Goal: Navigation & Orientation: Find specific page/section

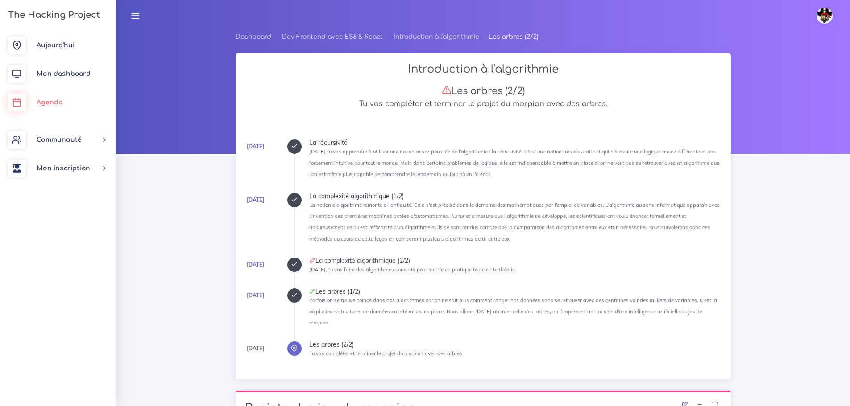
scroll to position [1041, 0]
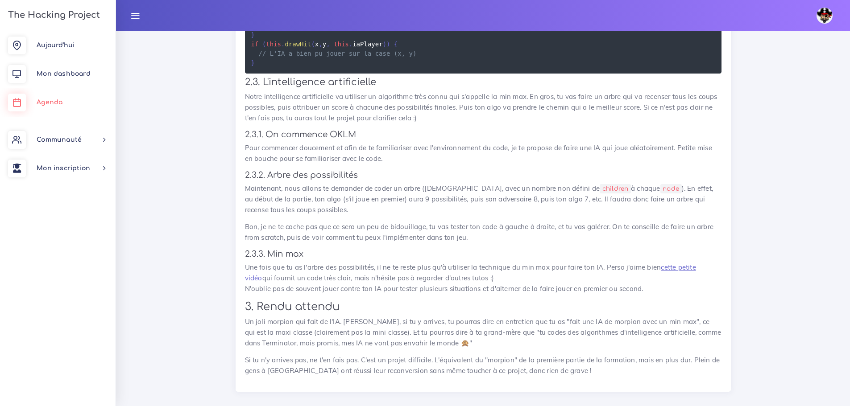
click at [60, 101] on span "Agenda" at bounding box center [50, 102] width 26 height 7
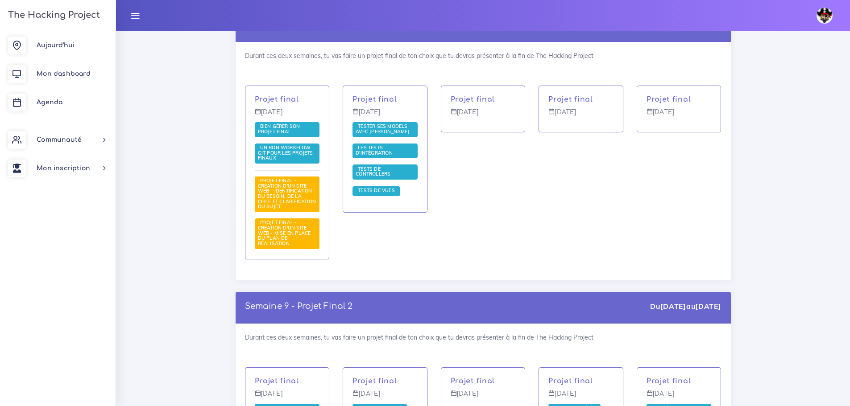
scroll to position [4281, 0]
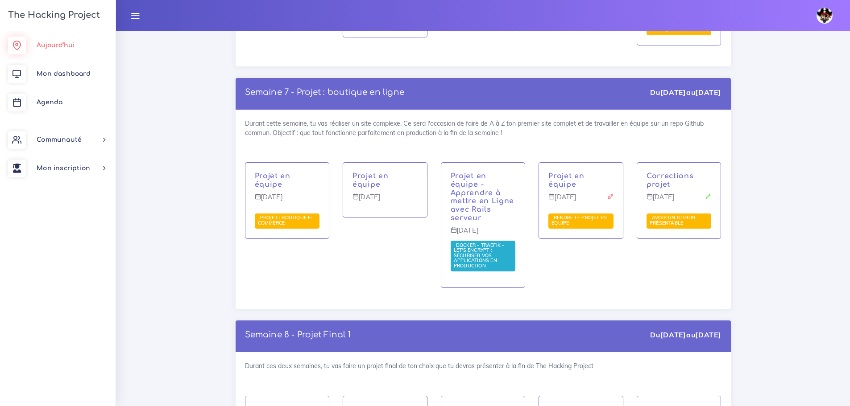
click at [50, 40] on link "Aujourd'hui" at bounding box center [58, 45] width 116 height 29
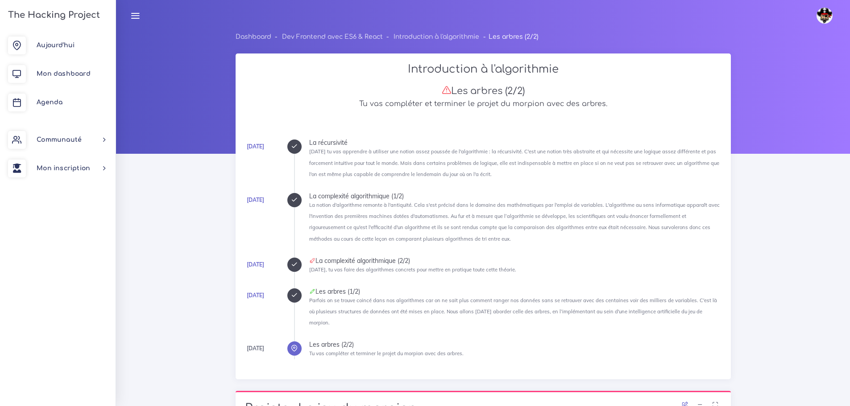
click at [614, 244] on li "[DATE] La complexité algorithmique (1/2) La notion d'algorithme remonte à l'ant…" at bounding box center [515, 218] width 412 height 51
click at [62, 103] on link "Agenda" at bounding box center [58, 102] width 116 height 29
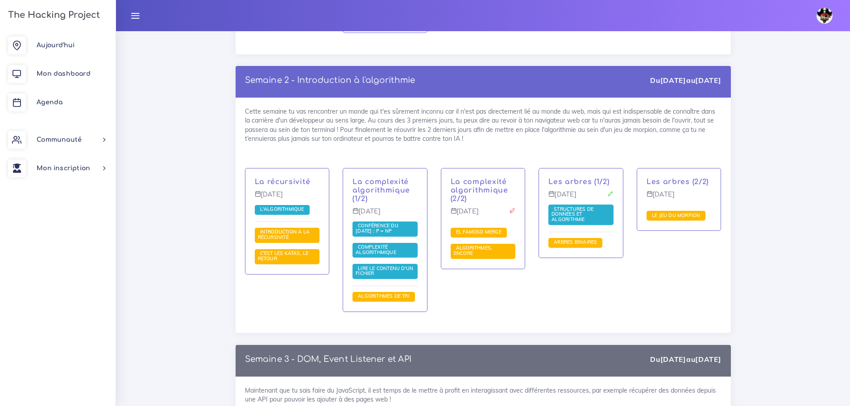
scroll to position [5664, 0]
